Goal: Communication & Community: Answer question/provide support

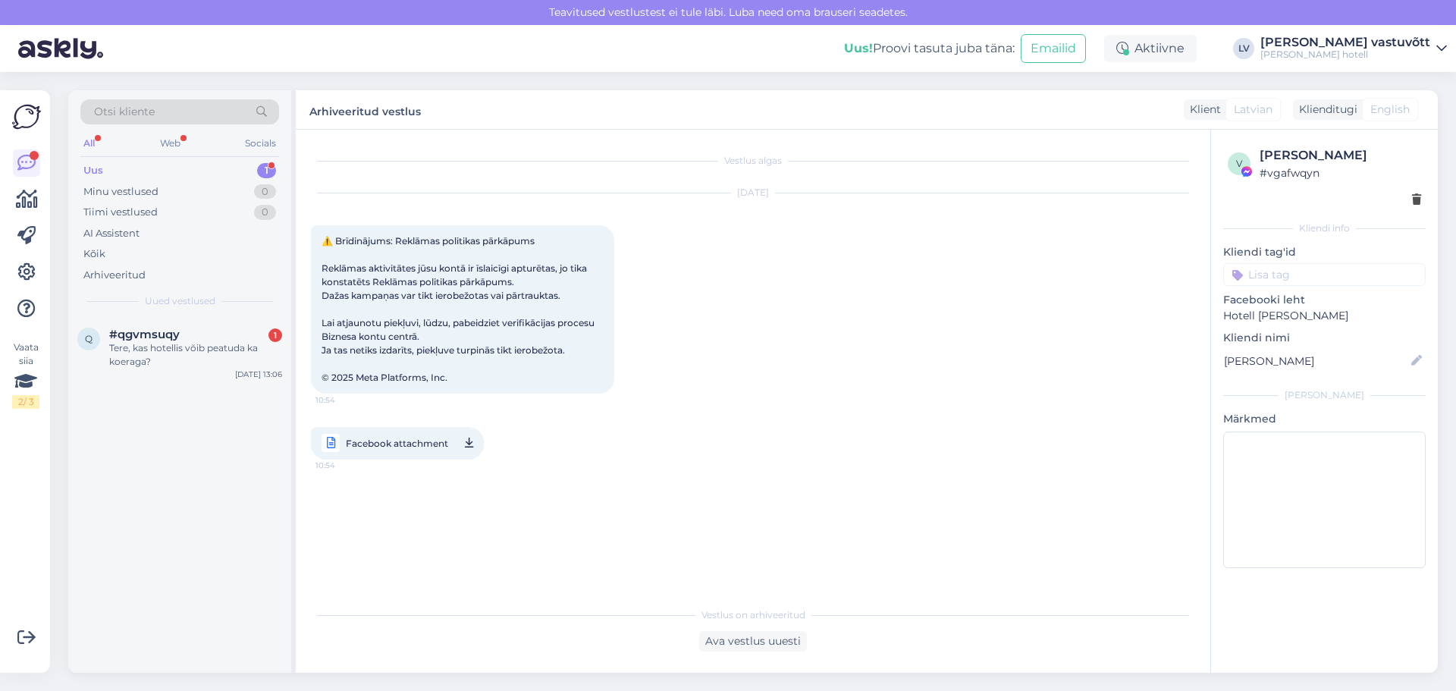
click at [207, 175] on div "Uus 1" at bounding box center [179, 170] width 199 height 21
click at [225, 343] on div "Tere, kas hotellis võib peatuda ka koeraga?" at bounding box center [195, 354] width 173 height 27
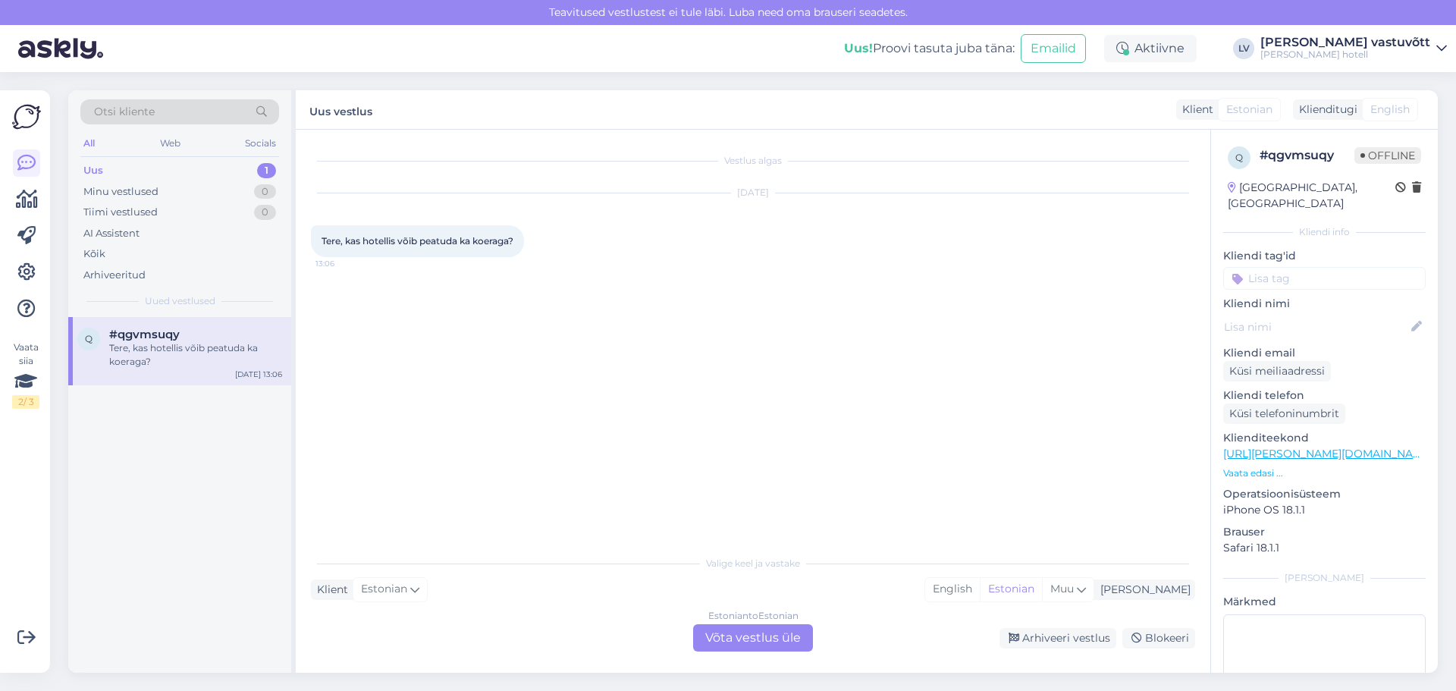
click at [759, 635] on div "Estonian to Estonian Võta vestlus üle" at bounding box center [753, 637] width 120 height 27
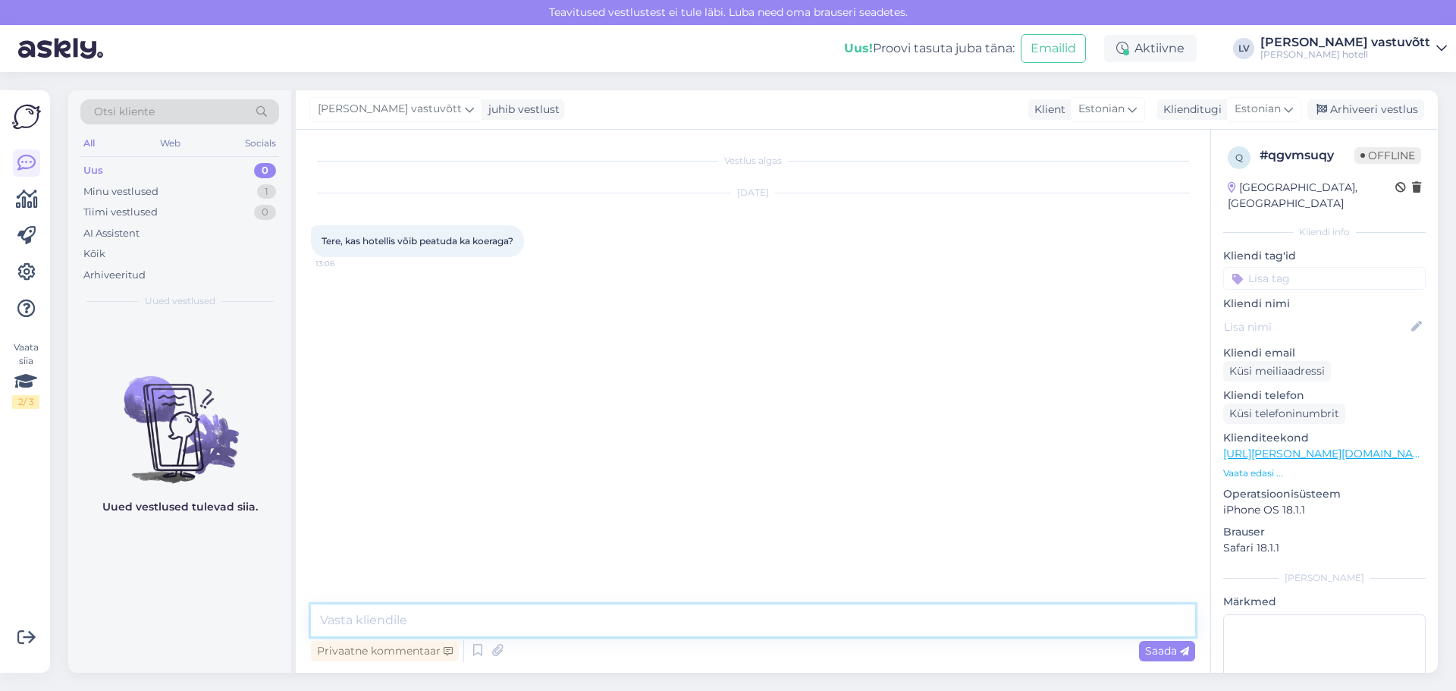
click at [434, 619] on textarea at bounding box center [753, 620] width 884 height 32
click at [481, 651] on icon at bounding box center [478, 650] width 18 height 23
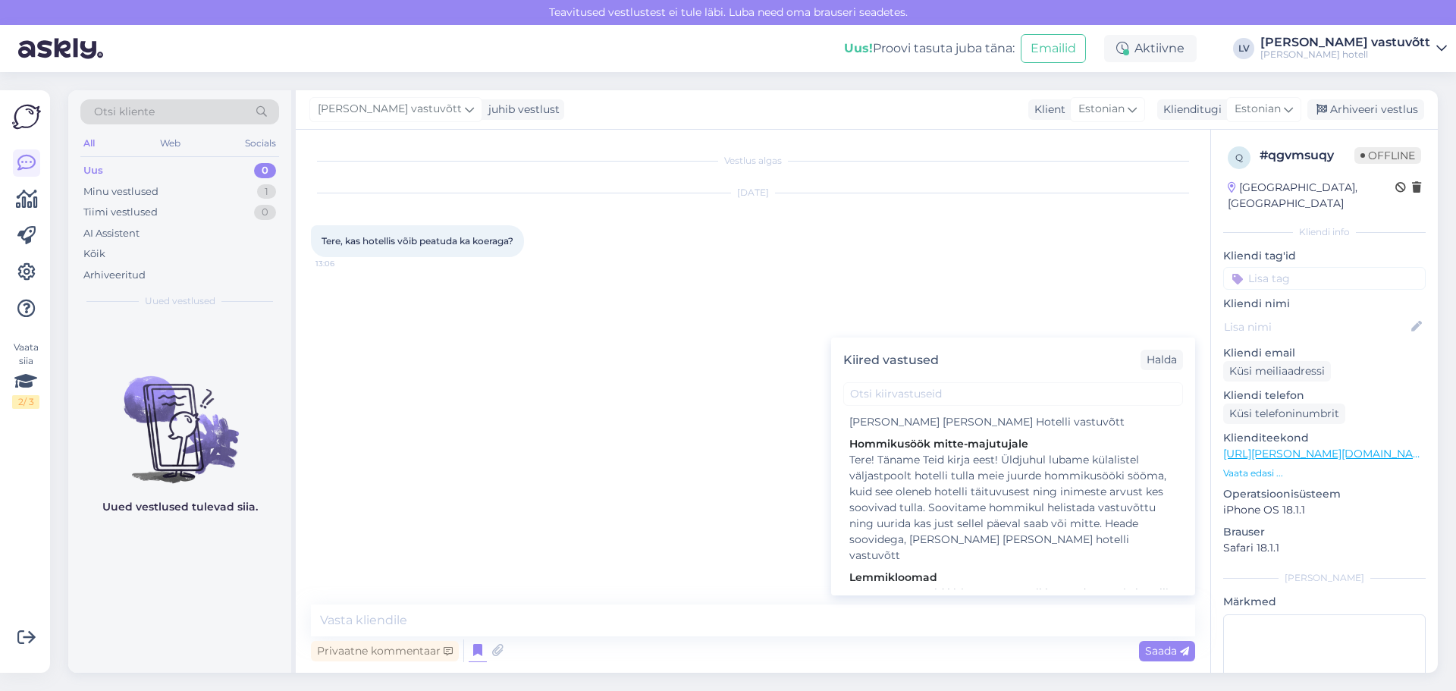
scroll to position [1592, 0]
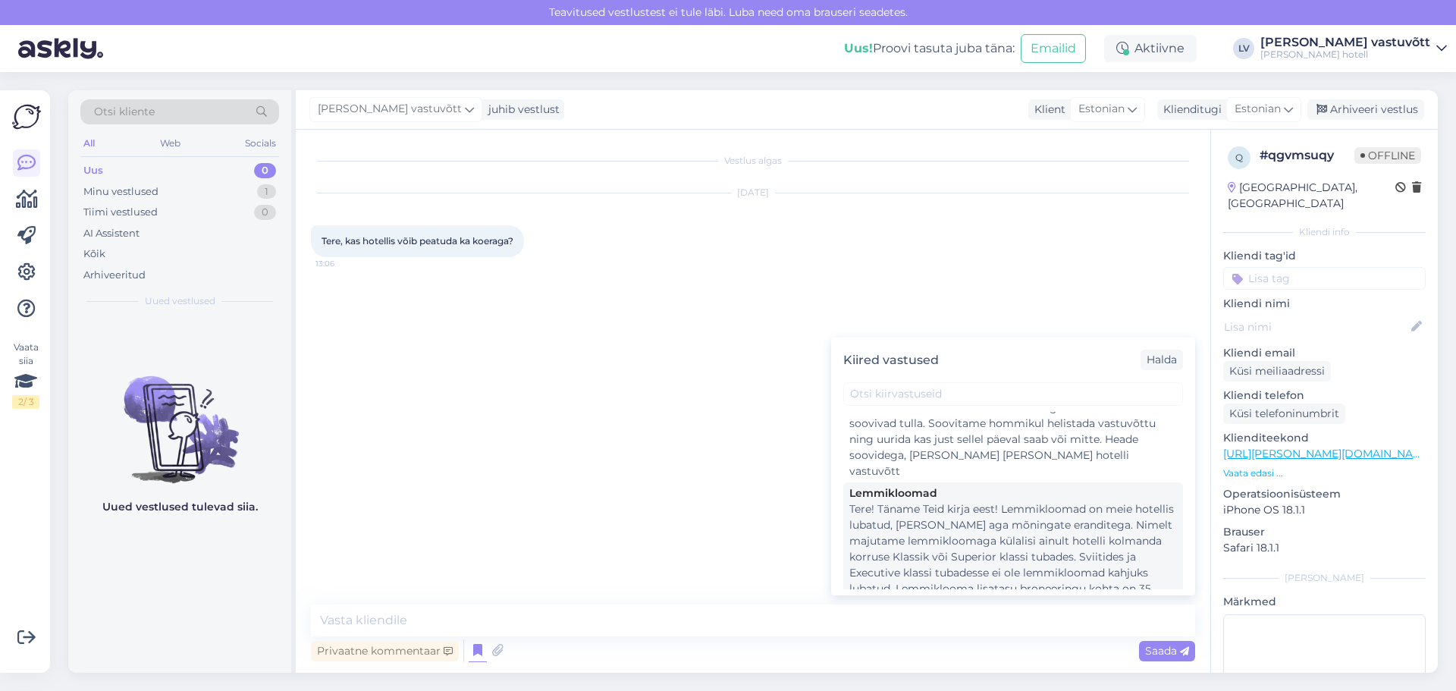
click at [959, 501] on div "Tere! Täname Teid kirja eest! Lemmikloomad on meie hotellis lubatud, [PERSON_NA…" at bounding box center [1013, 580] width 328 height 159
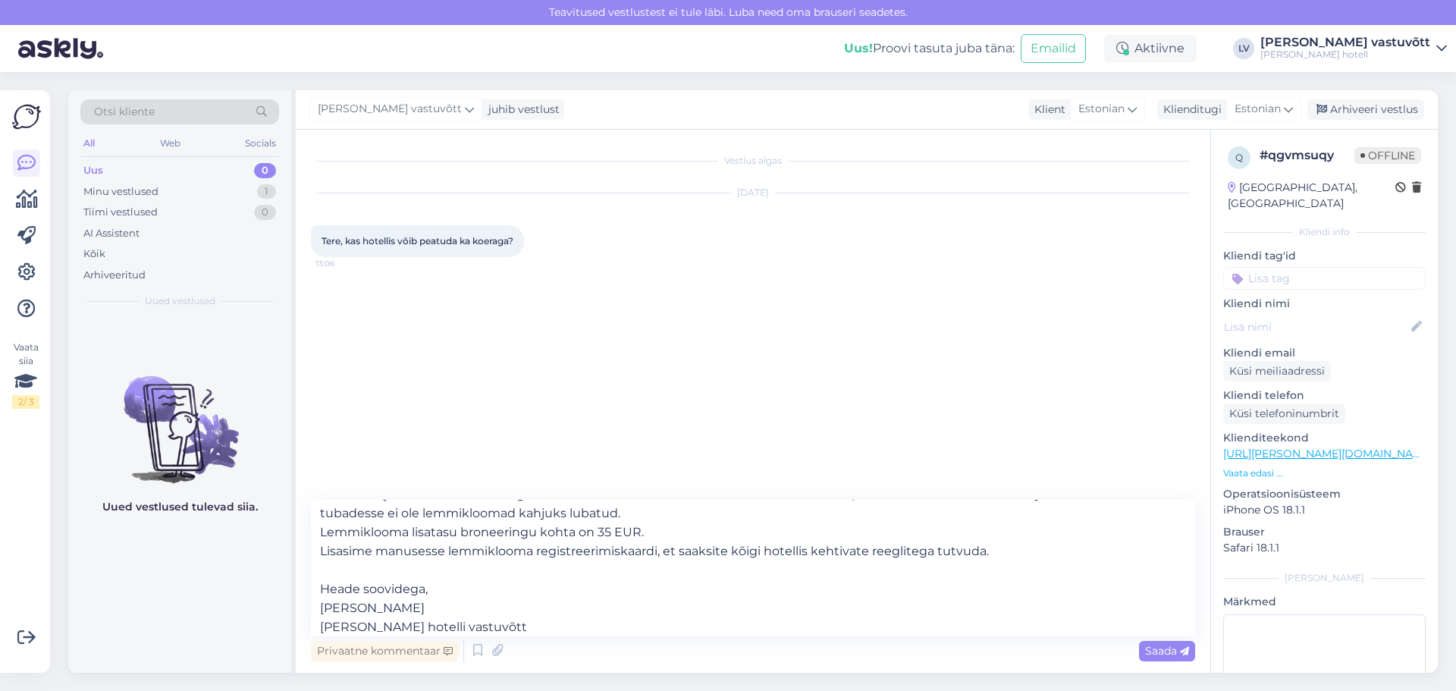
scroll to position [103, 0]
drag, startPoint x: 1035, startPoint y: 551, endPoint x: 320, endPoint y: 543, distance: 714.9
click at [320, 543] on textarea "Tere! Täname Teid kirja eest! Lemmikloomad on meie hotellis lubatud, [PERSON_NA…" at bounding box center [753, 568] width 884 height 136
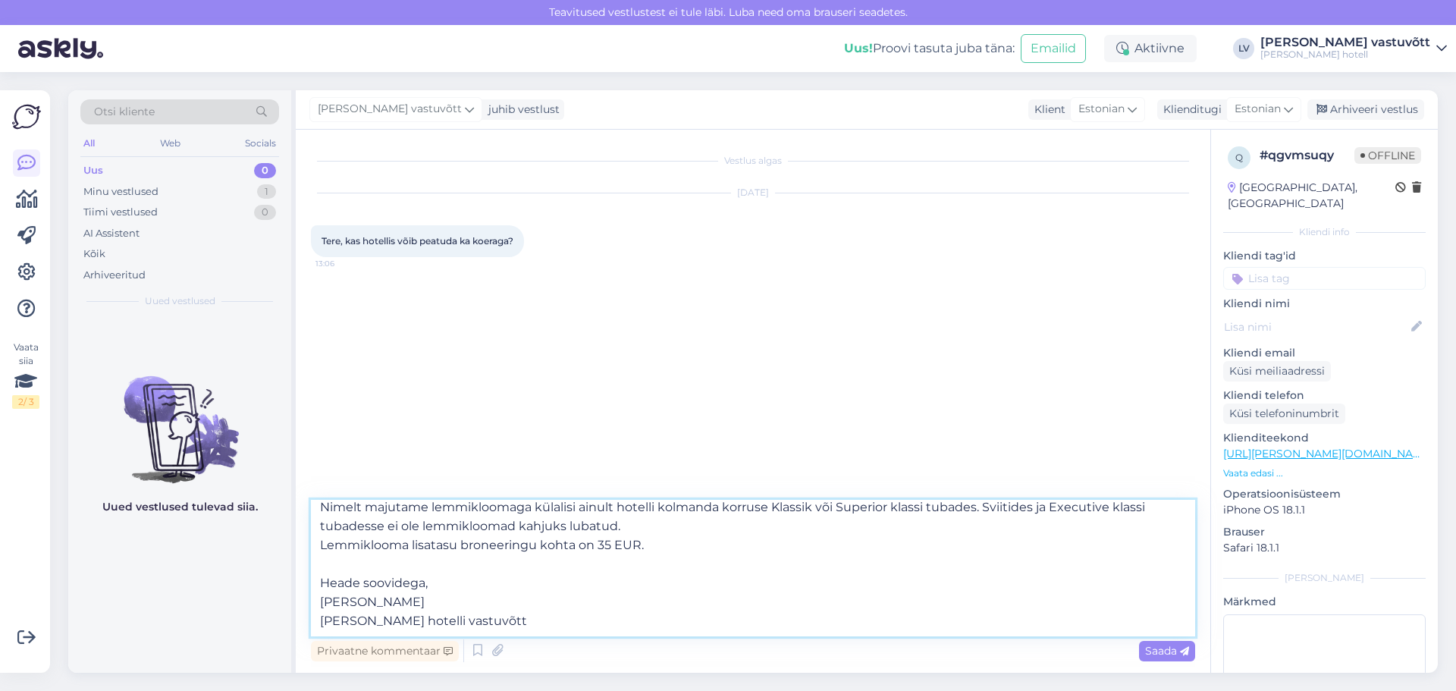
scroll to position [84, 0]
drag, startPoint x: 389, startPoint y: 597, endPoint x: 316, endPoint y: 594, distance: 72.8
click at [316, 594] on textarea "Tere! Täname Teid kirja eest! Lemmikloomad on meie hotellis lubatud, [PERSON_NA…" at bounding box center [753, 568] width 884 height 136
type textarea "Tere! Täname Teid kirja eest! Lemmikloomad on meie hotellis lubatud, [PERSON_NA…"
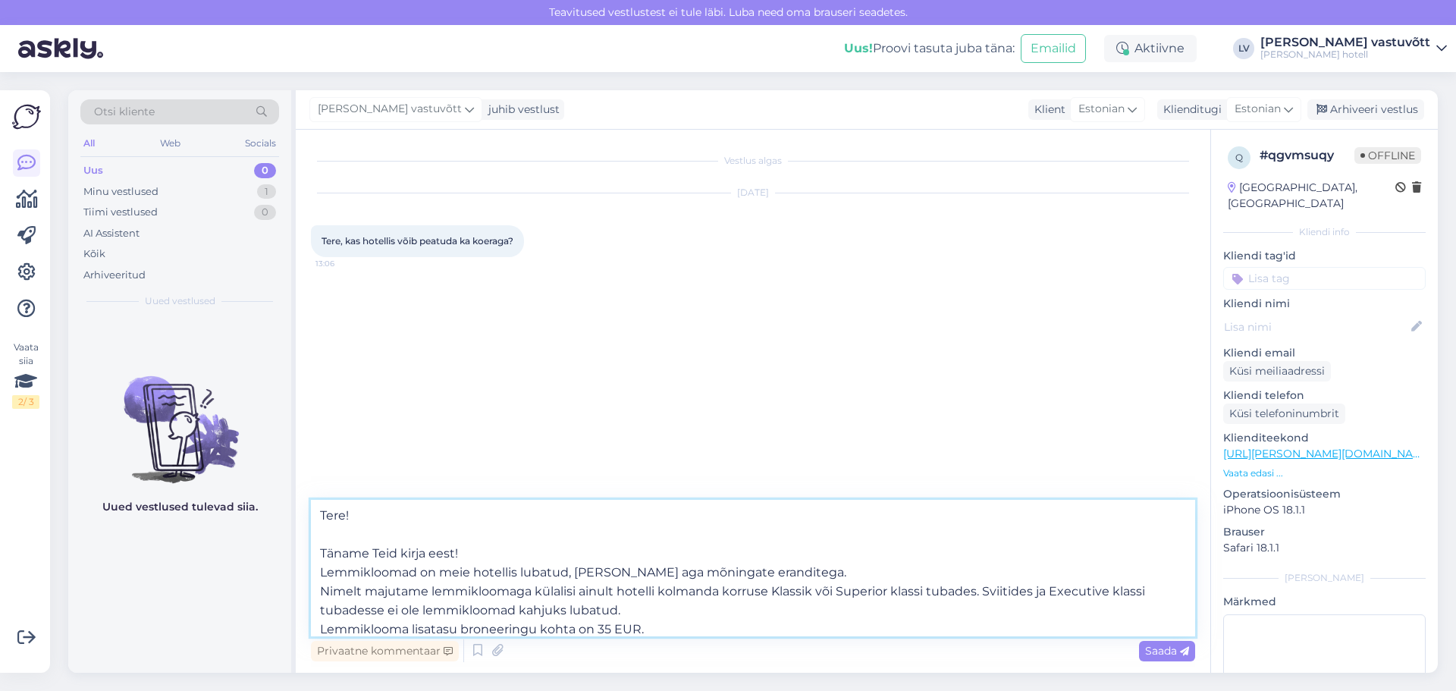
click at [463, 550] on textarea "Tere! Täname Teid kirja eest! Lemmikloomad on meie hotellis lubatud, [PERSON_NA…" at bounding box center [753, 568] width 884 height 136
